Goal: Find specific page/section: Find specific page/section

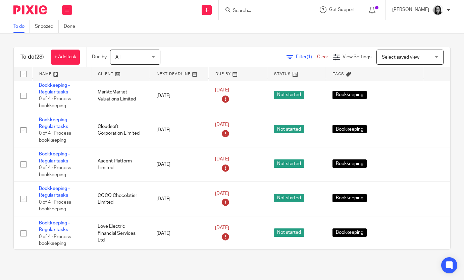
scroll to position [221, 0]
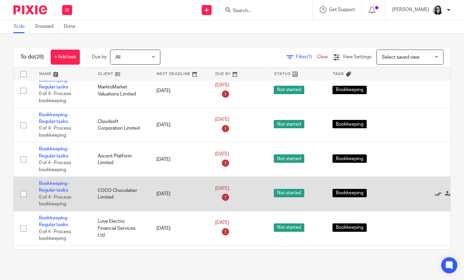
click at [438, 198] on icon at bounding box center [438, 194] width 7 height 7
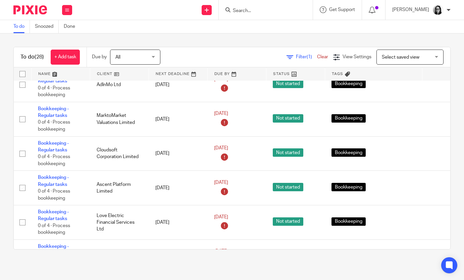
scroll to position [127, 1]
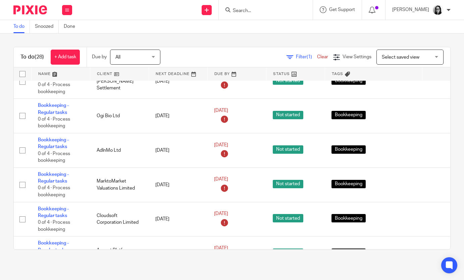
click at [298, 59] on span "Filter (1)" at bounding box center [306, 57] width 21 height 5
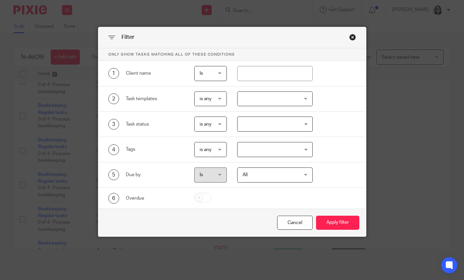
click at [270, 154] on input "Search for option" at bounding box center [273, 150] width 70 height 12
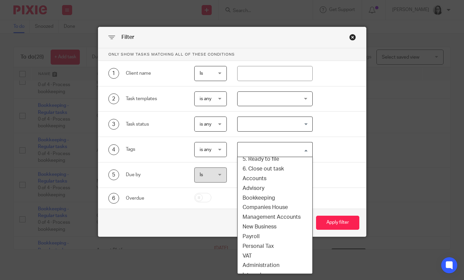
scroll to position [61, 2]
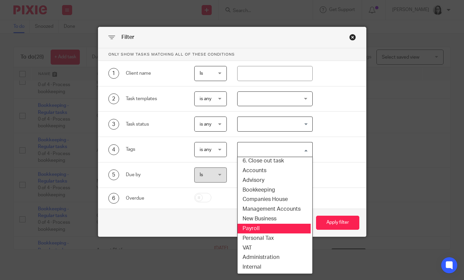
click at [266, 227] on li "Payroll" at bounding box center [273, 229] width 75 height 10
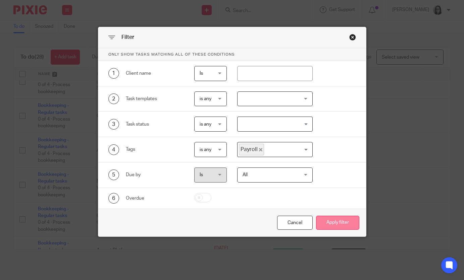
click at [336, 222] on button "Apply filter" at bounding box center [337, 223] width 43 height 14
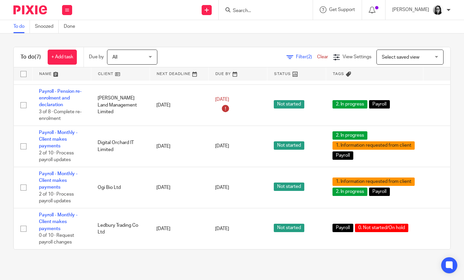
scroll to position [56, 0]
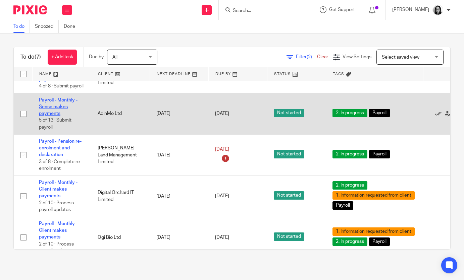
click at [54, 105] on link "Payroll - Monthly - Sense makes payments" at bounding box center [58, 107] width 39 height 18
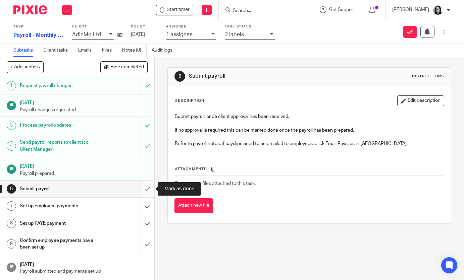
click at [151, 191] on input "submit" at bounding box center [77, 189] width 154 height 17
click at [270, 35] on icon at bounding box center [272, 34] width 4 height 4
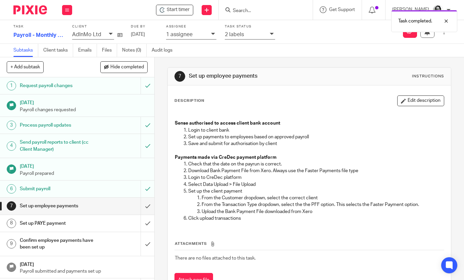
click at [270, 37] on div at bounding box center [272, 35] width 5 height 8
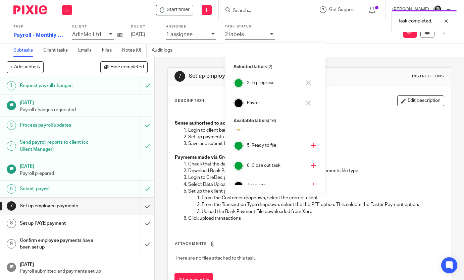
scroll to position [101, 0]
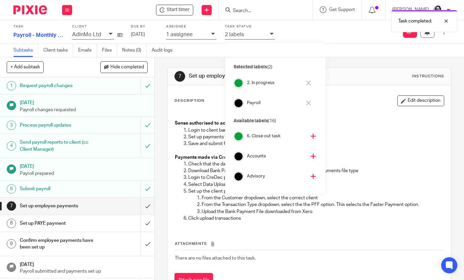
click at [208, 33] on div "1 assignee" at bounding box center [191, 35] width 50 height 9
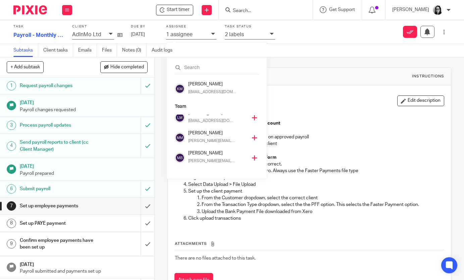
scroll to position [141, 0]
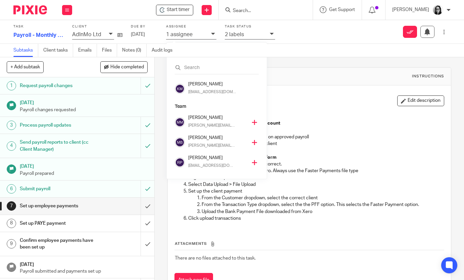
click at [252, 162] on icon at bounding box center [254, 162] width 5 height 5
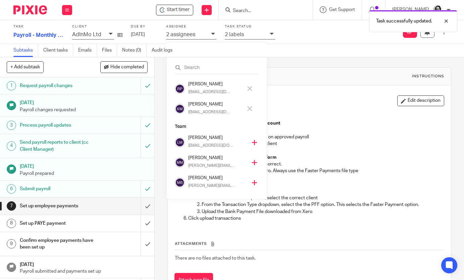
scroll to position [121, 0]
click at [247, 108] on icon at bounding box center [249, 108] width 5 height 5
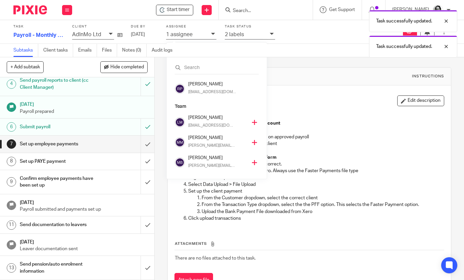
scroll to position [0, 0]
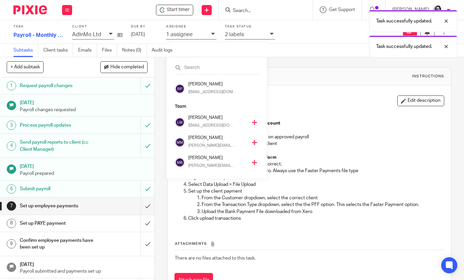
click at [25, 11] on img at bounding box center [30, 9] width 34 height 9
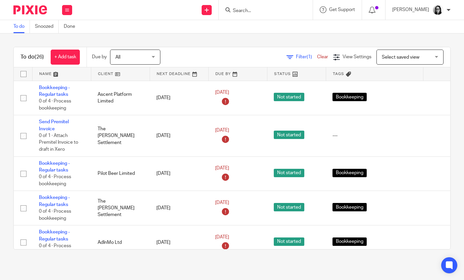
click at [297, 59] on span "Filter (1)" at bounding box center [306, 57] width 21 height 5
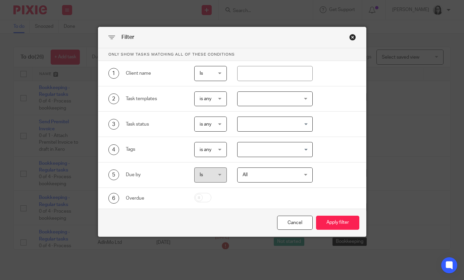
click at [272, 154] on input "Search for option" at bounding box center [273, 150] width 70 height 12
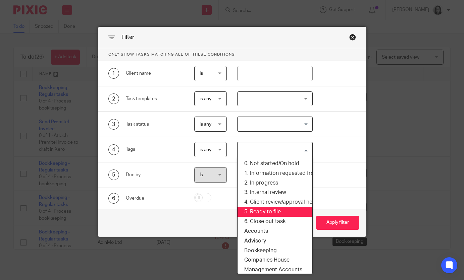
scroll to position [61, 1]
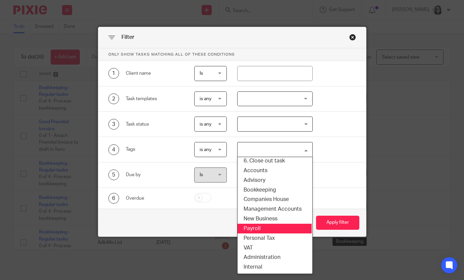
click at [267, 232] on li "Payroll" at bounding box center [274, 229] width 75 height 10
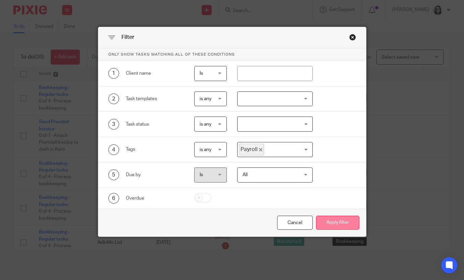
click at [329, 225] on button "Apply filter" at bounding box center [337, 223] width 43 height 14
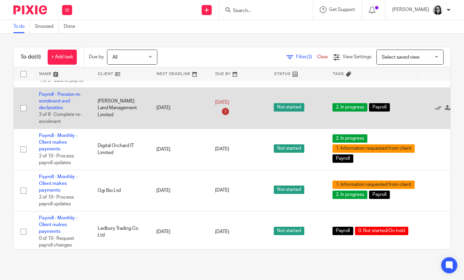
scroll to position [68, 0]
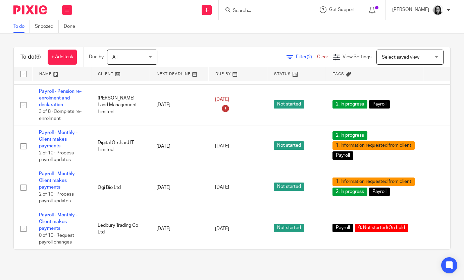
click at [299, 58] on span "Filter (2)" at bounding box center [306, 57] width 21 height 5
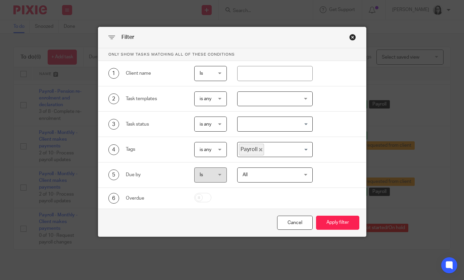
click at [261, 151] on icon "Deselect Payroll" at bounding box center [260, 149] width 3 height 3
click at [274, 152] on input "Search for option" at bounding box center [273, 150] width 70 height 12
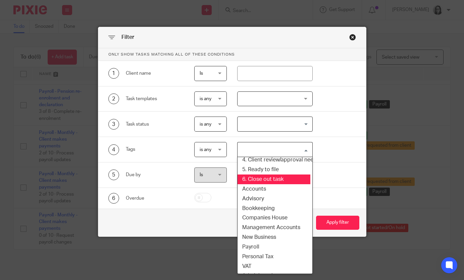
scroll to position [44, 1]
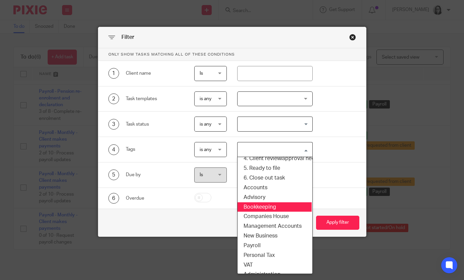
click at [270, 207] on li "Bookkeeping" at bounding box center [274, 208] width 75 height 10
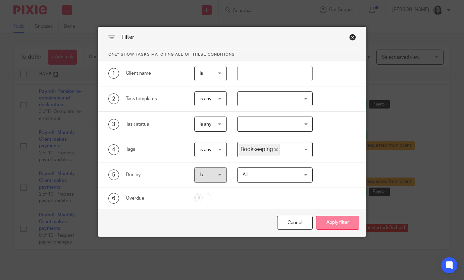
click at [334, 227] on button "Apply filter" at bounding box center [337, 223] width 43 height 14
click at [254, 76] on input "text" at bounding box center [274, 73] width 75 height 15
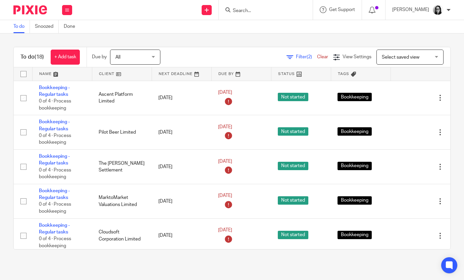
click at [300, 59] on span "Filter (2)" at bounding box center [306, 57] width 21 height 5
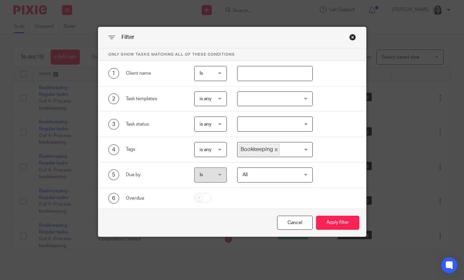
click at [261, 73] on input "text" at bounding box center [274, 73] width 75 height 15
type input "coco"
click at [316, 216] on button "Apply filter" at bounding box center [337, 223] width 43 height 14
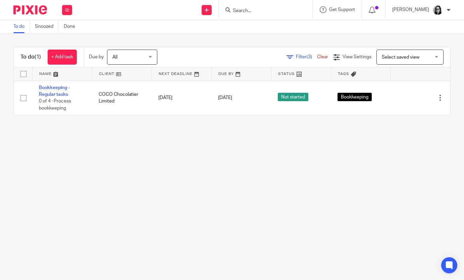
click at [299, 52] on div "Filter (3) Clear View Settings View Settings (3) Filters Clear Save Manage save…" at bounding box center [309, 57] width 281 height 15
click at [300, 57] on span "Filter (3)" at bounding box center [306, 57] width 21 height 5
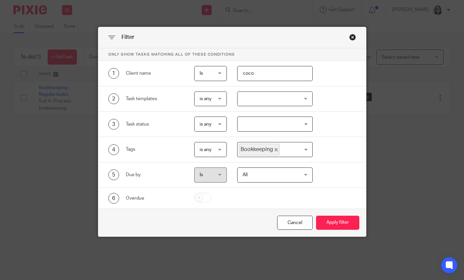
drag, startPoint x: 266, startPoint y: 73, endPoint x: 232, endPoint y: 73, distance: 33.5
click at [232, 73] on div "coco" at bounding box center [270, 73] width 86 height 15
type input "love"
click at [316, 216] on button "Apply filter" at bounding box center [337, 223] width 43 height 14
click at [352, 221] on button "Apply filter" at bounding box center [337, 223] width 43 height 14
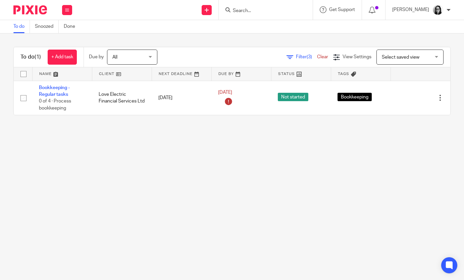
click at [307, 56] on span "(3)" at bounding box center [309, 57] width 5 height 5
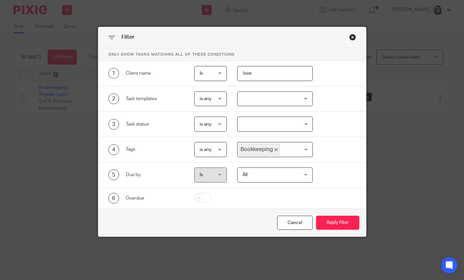
drag, startPoint x: 281, startPoint y: 75, endPoint x: 221, endPoint y: 61, distance: 61.7
click at [221, 61] on div "Only show tasks matching all of these conditions 1 Client name Is Is Is Is not …" at bounding box center [232, 128] width 268 height 161
type input "mark"
click at [316, 216] on button "Apply filter" at bounding box center [337, 223] width 43 height 14
